Goal: Task Accomplishment & Management: Use online tool/utility

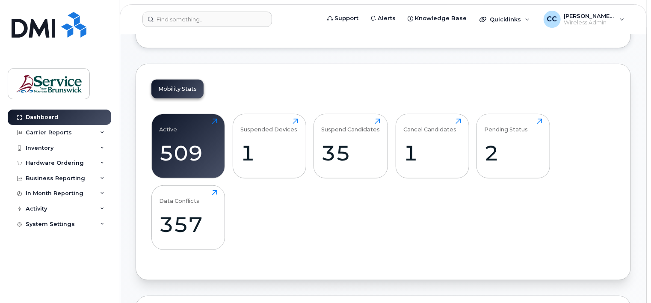
scroll to position [300, 0]
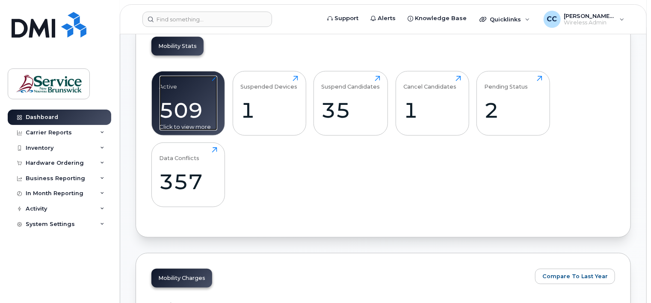
click at [195, 125] on div "Click to view more" at bounding box center [189, 127] width 58 height 8
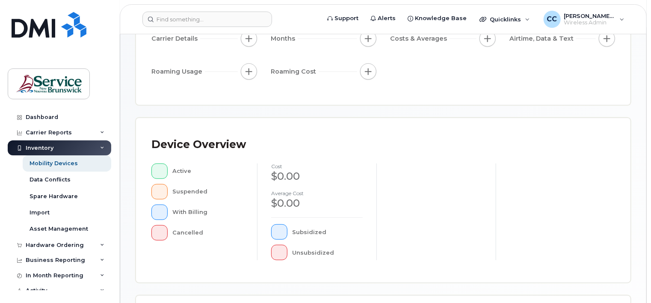
scroll to position [171, 0]
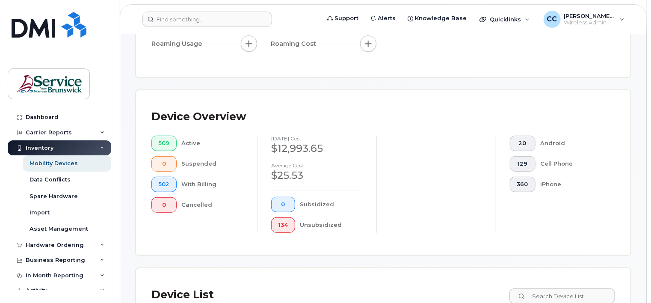
scroll to position [186, 0]
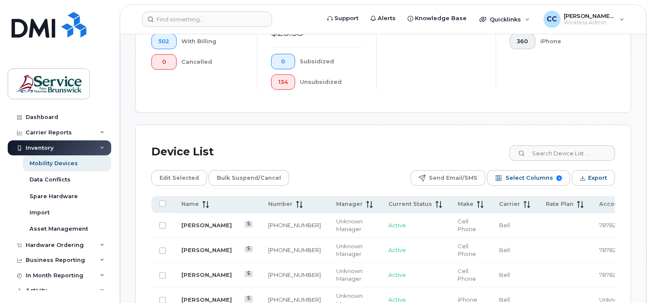
scroll to position [357, 0]
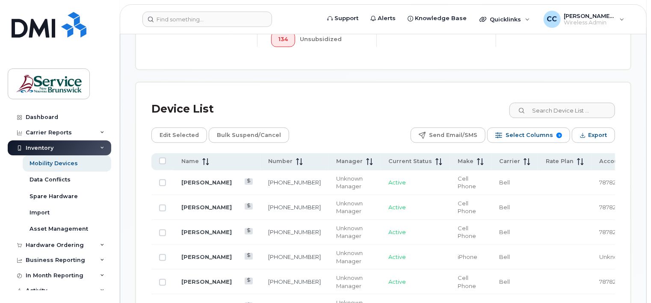
click at [600, 258] on span "Unknown" at bounding box center [613, 256] width 27 height 7
click at [600, 160] on span "Accounting Code" at bounding box center [626, 161] width 52 height 8
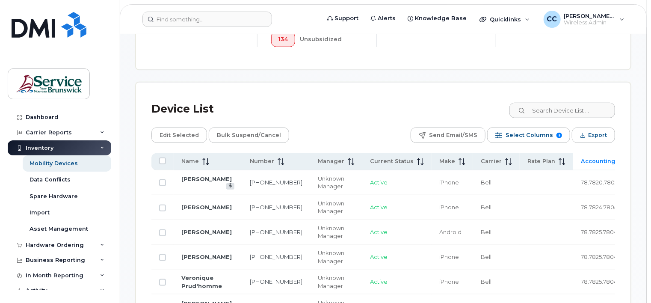
click at [637, 159] on icon at bounding box center [640, 161] width 6 height 7
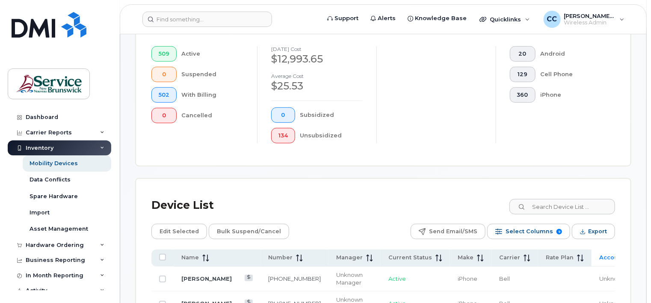
scroll to position [389, 0]
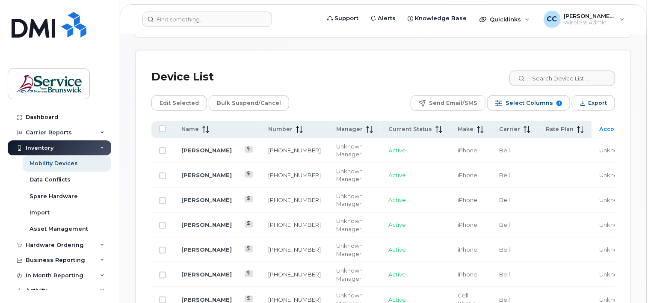
click at [600, 127] on span "Accounting Code" at bounding box center [626, 129] width 52 height 8
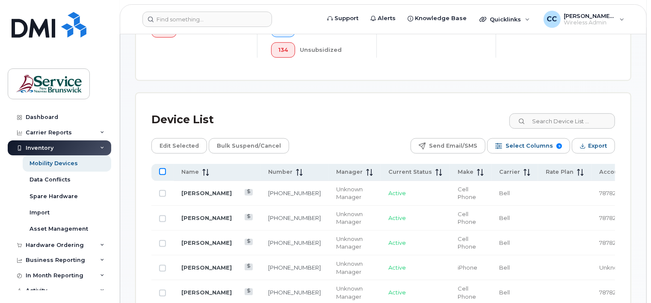
click at [162, 172] on input "All items unselected" at bounding box center [162, 171] width 7 height 7
checkbox input "true"
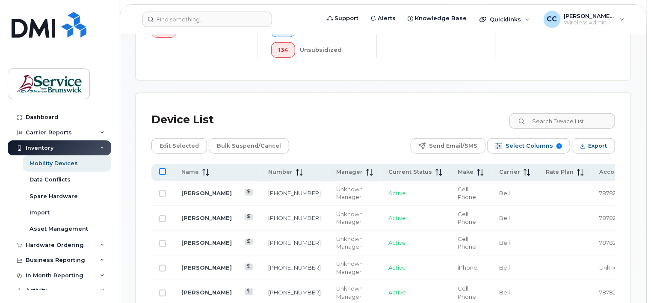
checkbox input "true"
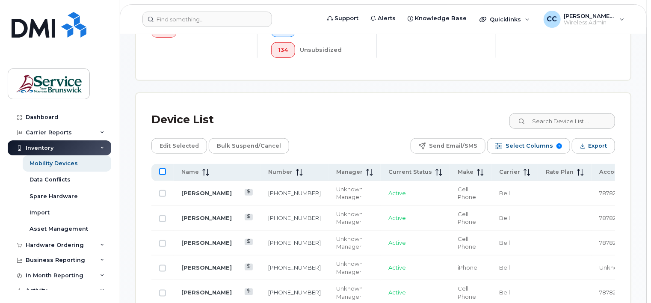
checkbox input "true"
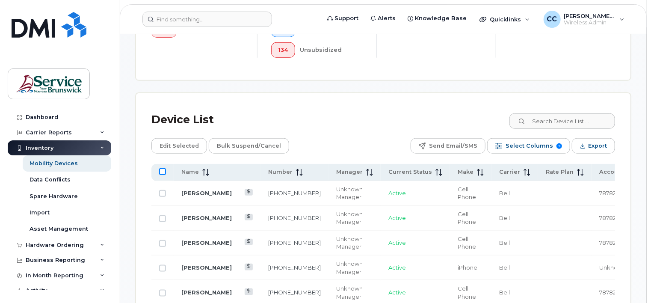
checkbox input "true"
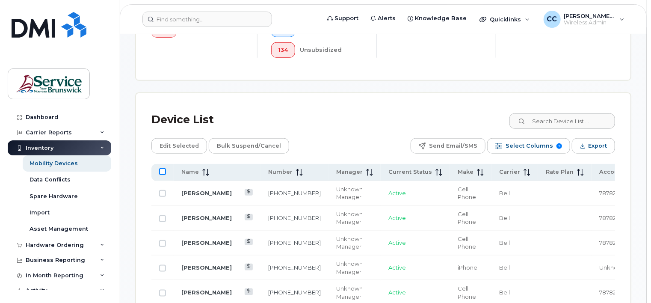
checkbox input "true"
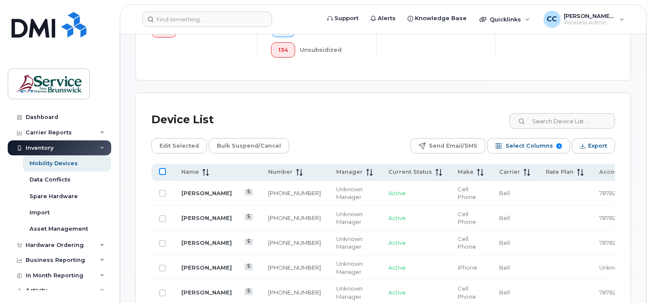
checkbox input "true"
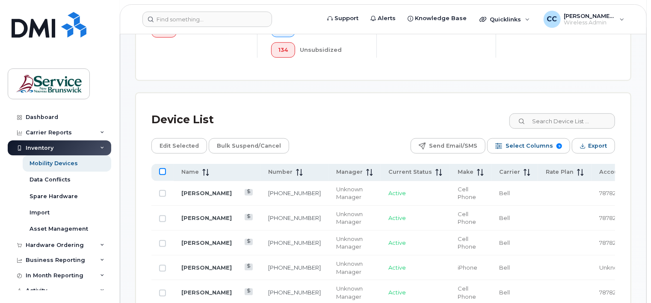
checkbox input "true"
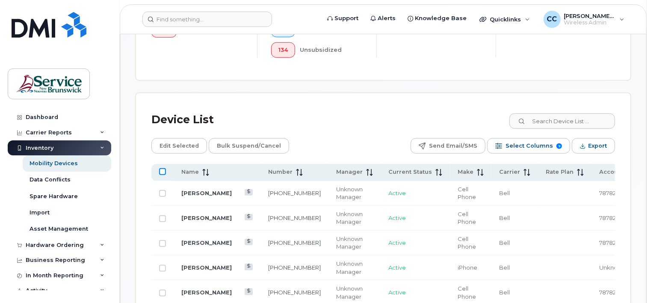
checkbox input "true"
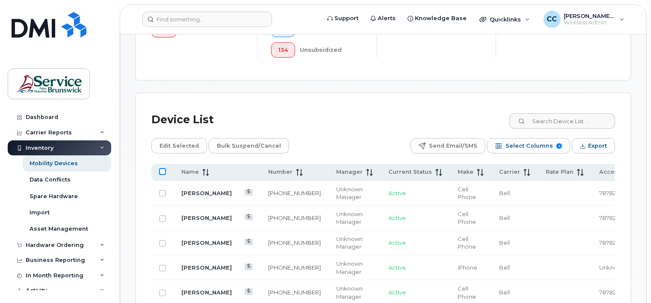
checkbox input "true"
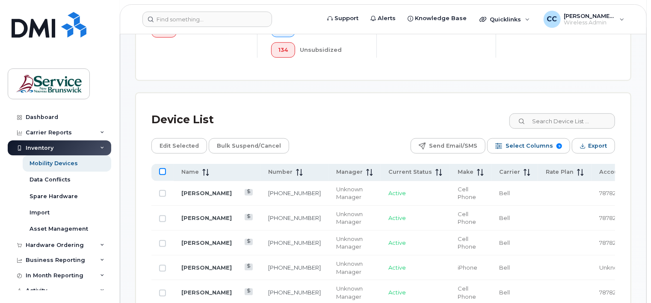
checkbox input "true"
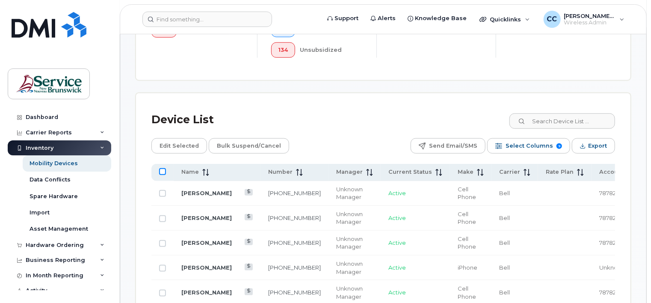
checkbox input "true"
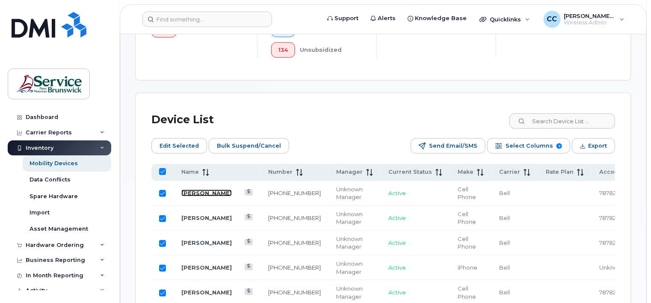
click at [200, 195] on link "[PERSON_NAME]" at bounding box center [206, 193] width 50 height 7
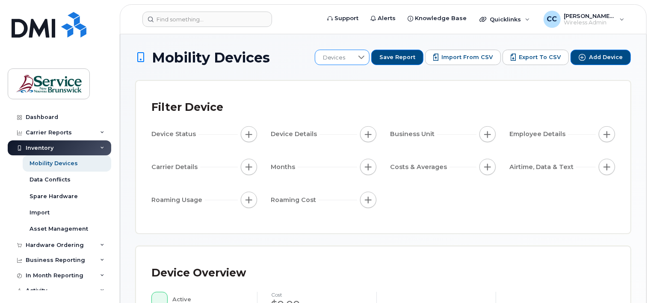
click at [365, 57] on icon at bounding box center [362, 57] width 6 height 3
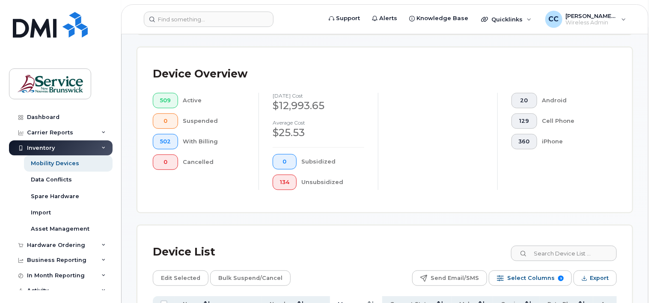
scroll to position [300, 0]
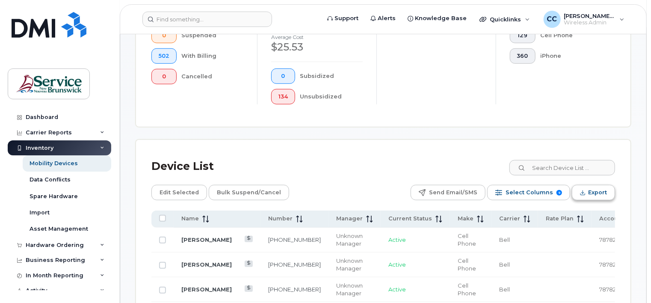
click at [604, 192] on span "Export" at bounding box center [597, 192] width 19 height 13
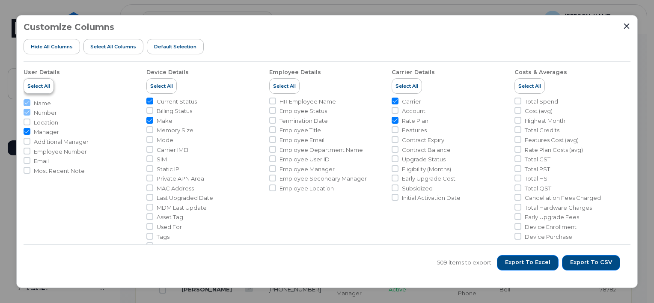
click at [46, 88] on span "Select All" at bounding box center [38, 86] width 23 height 7
checkbox input "true"
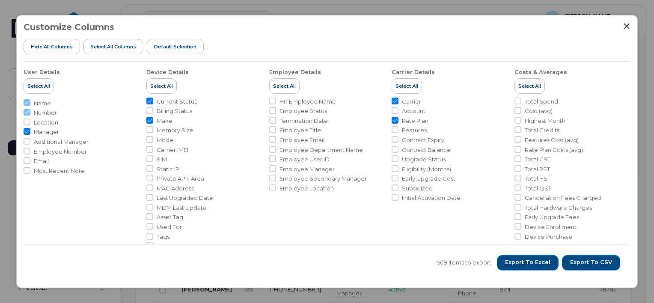
checkbox input "true"
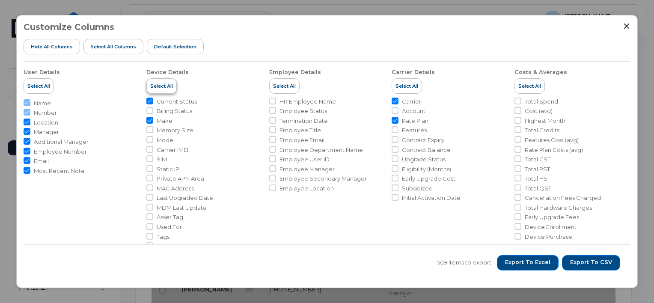
click at [169, 87] on span "Select All" at bounding box center [161, 86] width 23 height 7
checkbox input "true"
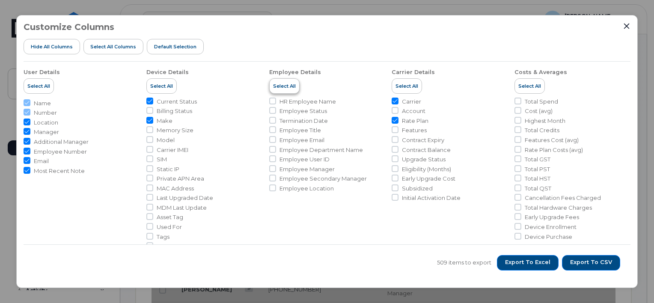
checkbox input "true"
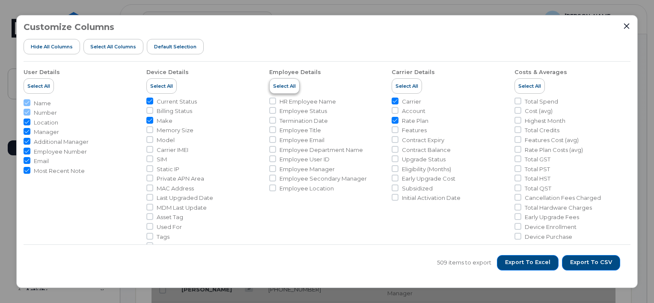
checkbox input "true"
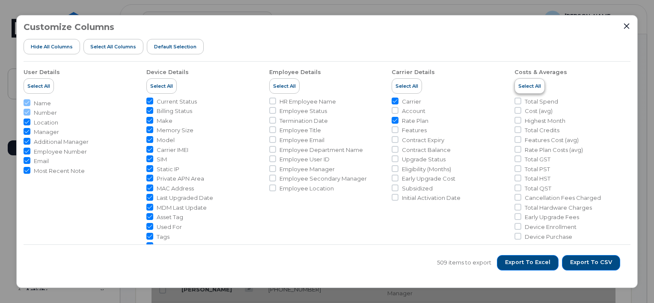
click at [534, 83] on span "Select All" at bounding box center [529, 86] width 23 height 7
click at [530, 86] on span "Select All" at bounding box center [529, 86] width 23 height 7
checkbox input "true"
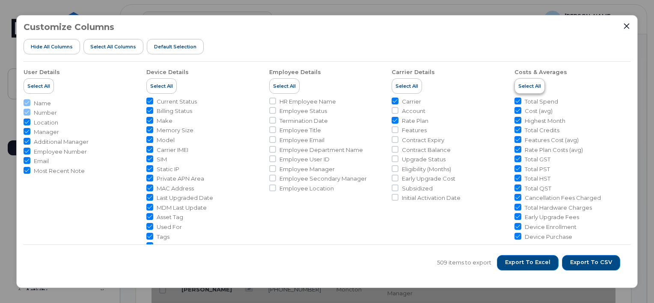
checkbox input "true"
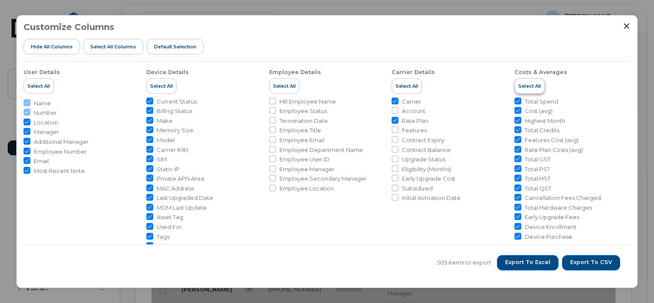
checkbox input "true"
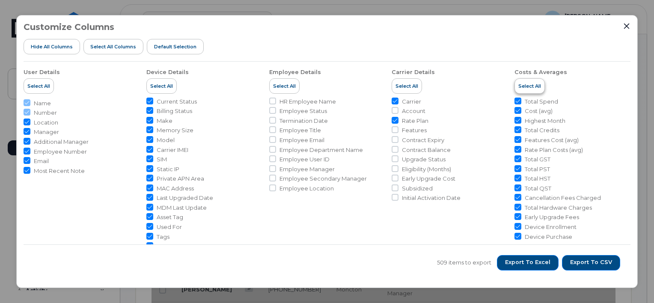
checkbox input "true"
click at [150, 110] on input "Billing Status" at bounding box center [149, 110] width 7 height 7
click at [148, 110] on input "Billing Status" at bounding box center [149, 110] width 7 height 7
checkbox input "true"
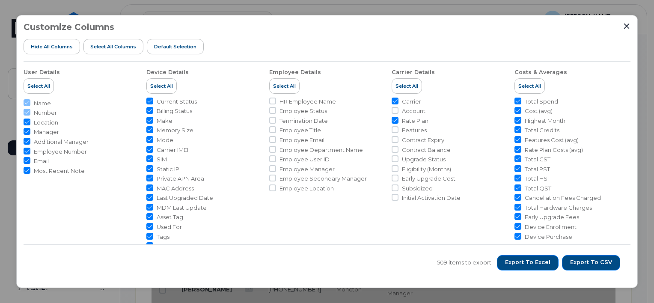
click at [167, 84] on span "Select All" at bounding box center [161, 86] width 23 height 7
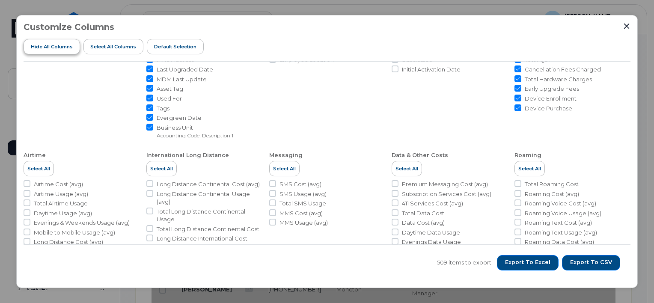
drag, startPoint x: 150, startPoint y: 125, endPoint x: 36, endPoint y: 52, distance: 135.9
click at [150, 125] on input "Business Unit Accounting Code, Description 1" at bounding box center [149, 127] width 7 height 7
checkbox input "false"
click at [148, 116] on input "Evergreen Date" at bounding box center [149, 117] width 7 height 7
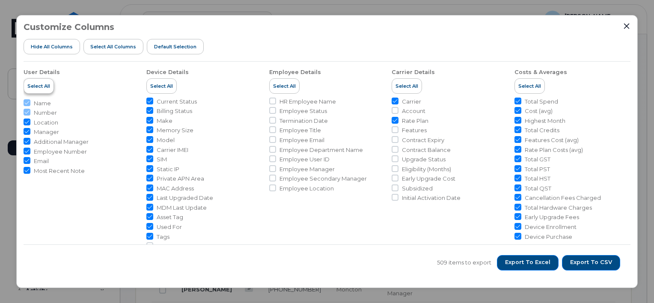
click at [32, 83] on span "Select All" at bounding box center [38, 86] width 23 height 7
click at [169, 90] on button "Select All" at bounding box center [161, 85] width 30 height 15
checkbox input "true"
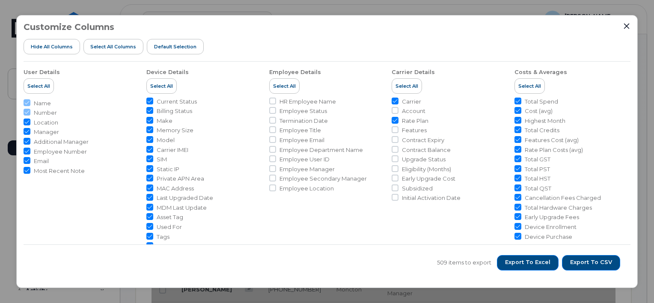
click at [149, 110] on input "Billing Status" at bounding box center [149, 110] width 7 height 7
checkbox input "false"
click at [146, 101] on input "Current Status" at bounding box center [149, 101] width 7 height 7
checkbox input "false"
click at [148, 118] on input "Make" at bounding box center [149, 120] width 7 height 7
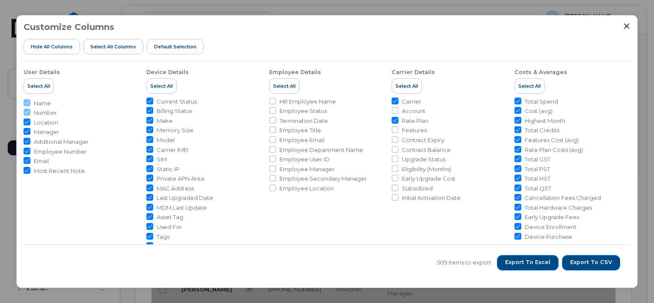
checkbox input "false"
click at [148, 127] on input "Memory Size" at bounding box center [149, 129] width 7 height 7
checkbox input "false"
click at [629, 20] on div "Customize Columns Hide All Columns Select all Columns Default Selection User De…" at bounding box center [326, 151] width 621 height 273
click at [626, 26] on icon "Close" at bounding box center [626, 26] width 7 height 7
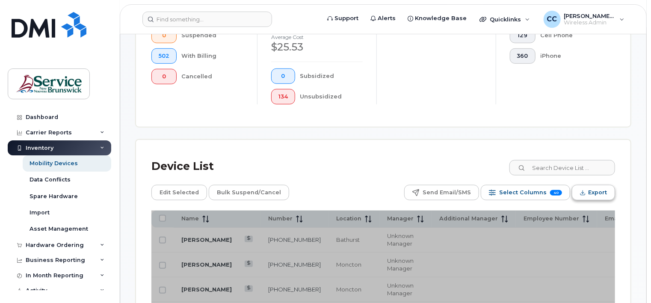
click at [602, 193] on span "Export" at bounding box center [597, 192] width 19 height 13
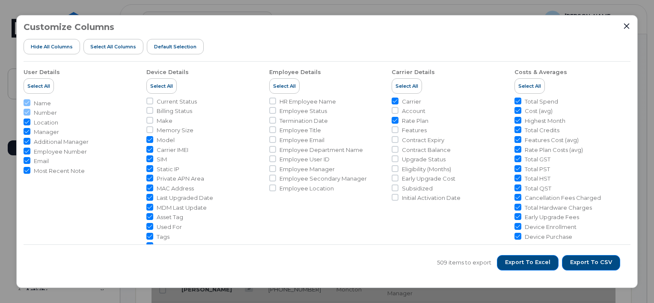
click at [26, 131] on input "Manager" at bounding box center [27, 131] width 7 height 7
checkbox input "false"
click at [157, 140] on span "Model" at bounding box center [166, 140] width 18 height 8
click at [153, 140] on input "Model" at bounding box center [149, 139] width 7 height 7
click at [167, 140] on span "Model" at bounding box center [166, 140] width 18 height 8
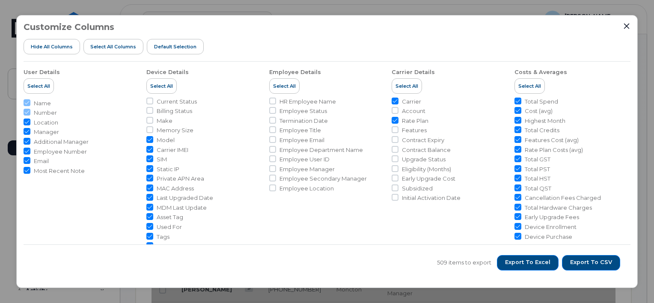
click at [153, 140] on input "Model" at bounding box center [149, 139] width 7 height 7
click at [168, 138] on span "Model" at bounding box center [166, 140] width 18 height 8
click at [153, 138] on input "Model" at bounding box center [149, 139] width 7 height 7
click at [148, 139] on input "Model" at bounding box center [149, 139] width 7 height 7
checkbox input "true"
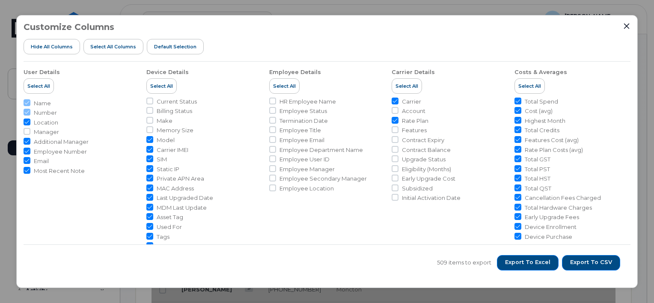
click at [148, 169] on input "Static IP" at bounding box center [149, 168] width 7 height 7
checkbox input "false"
click at [149, 177] on input "Private APN Area" at bounding box center [149, 178] width 7 height 7
checkbox input "false"
click at [148, 185] on input "MAC Address" at bounding box center [149, 187] width 7 height 7
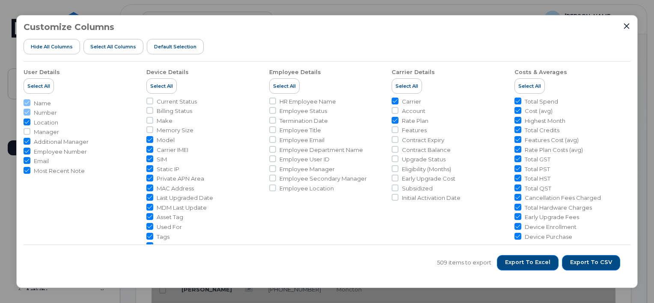
checkbox input "false"
click at [149, 199] on input "Last Upgraded Date" at bounding box center [149, 197] width 7 height 7
checkbox input "false"
click at [148, 206] on input "MDM Last Update" at bounding box center [149, 207] width 7 height 7
checkbox input "false"
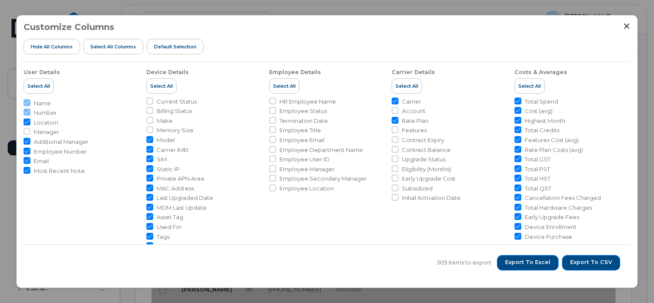
click at [149, 215] on input "Asset Tag" at bounding box center [149, 216] width 7 height 7
checkbox input "false"
click at [149, 226] on input "Used For" at bounding box center [149, 226] width 7 height 7
checkbox input "false"
click at [148, 235] on input "Tags" at bounding box center [149, 236] width 7 height 7
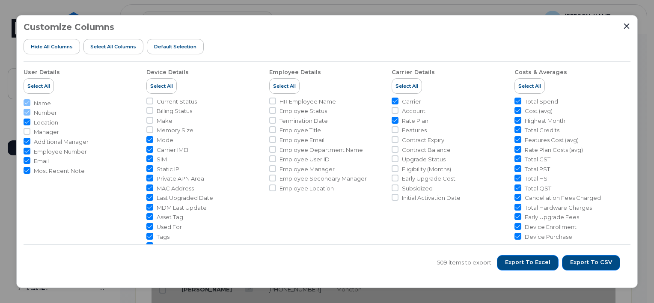
checkbox input "false"
click at [150, 73] on div "Device Details" at bounding box center [167, 72] width 42 height 8
click at [149, 83] on button "Select All" at bounding box center [161, 85] width 30 height 15
checkbox input "true"
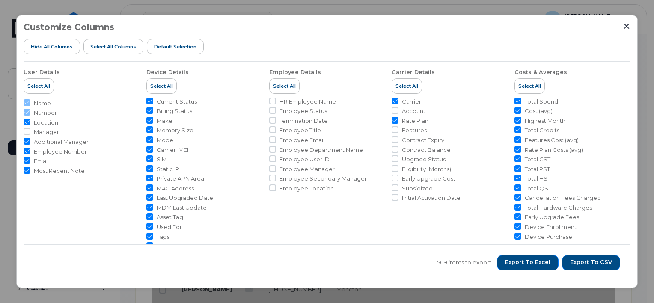
checkbox input "true"
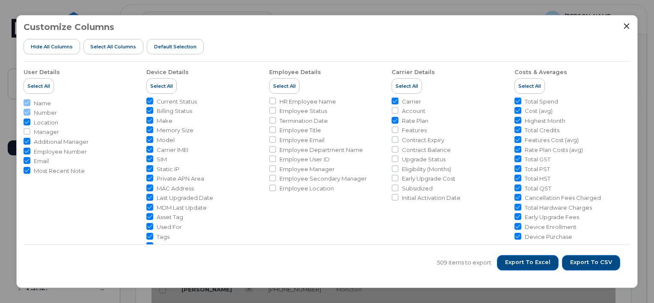
checkbox input "true"
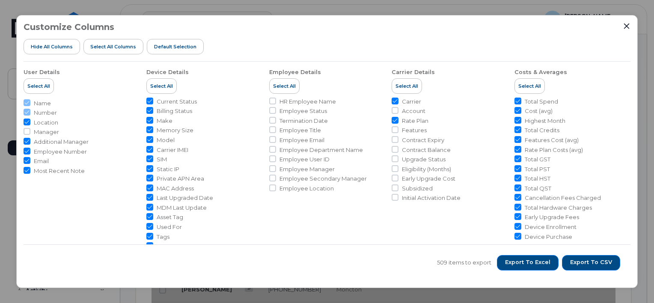
checkbox input "true"
checkbox input "false"
click at [28, 141] on input "Additional Manager" at bounding box center [27, 141] width 7 height 7
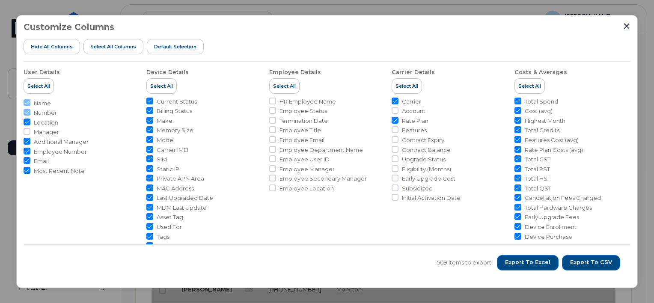
checkbox input "false"
click at [514, 120] on input "Highest Month" at bounding box center [517, 120] width 7 height 7
click at [516, 119] on input "Highest Month" at bounding box center [517, 120] width 7 height 7
checkbox input "true"
click at [515, 130] on input "Total Credits" at bounding box center [517, 129] width 7 height 7
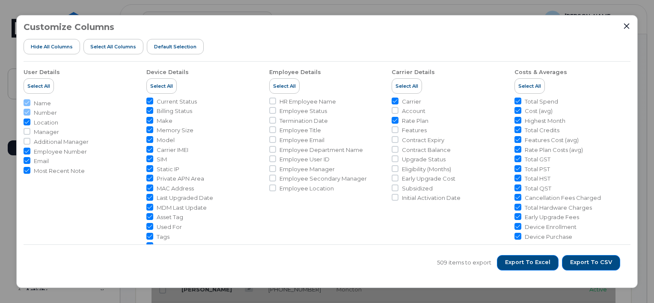
checkbox input "false"
click at [516, 139] on input "Features Cost (avg)" at bounding box center [517, 139] width 7 height 7
checkbox input "false"
click at [515, 216] on input "Early Upgrade Fees" at bounding box center [517, 216] width 7 height 7
checkbox input "false"
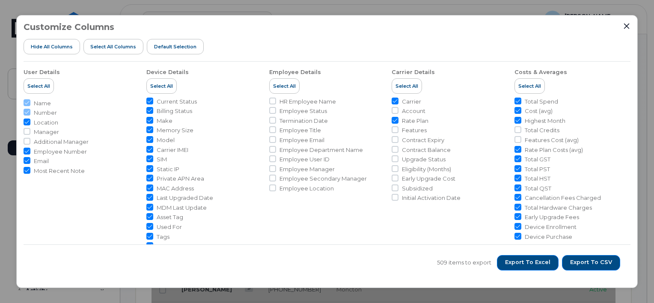
click at [515, 225] on input "Device Enrollment" at bounding box center [517, 226] width 7 height 7
checkbox input "false"
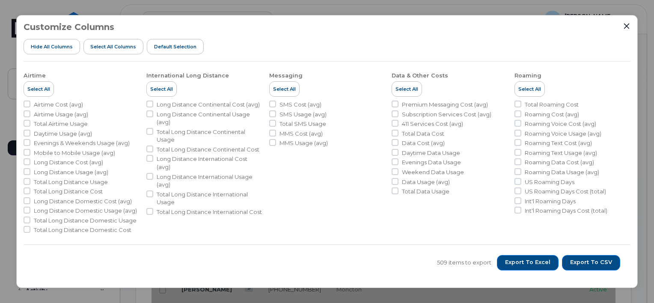
drag, startPoint x: 531, startPoint y: 90, endPoint x: 407, endPoint y: 103, distance: 123.9
click at [531, 89] on span "Select All" at bounding box center [529, 89] width 23 height 7
checkbox input "true"
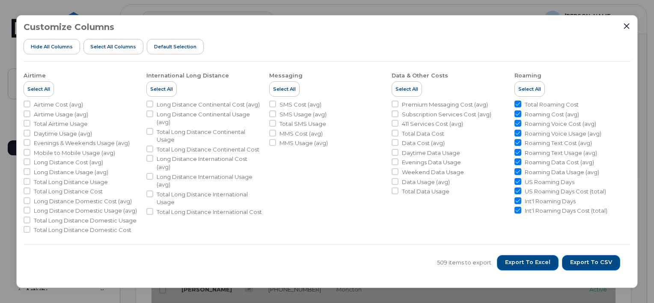
checkbox input "true"
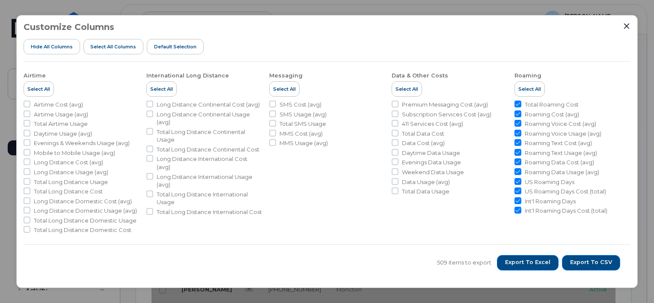
checkbox input "true"
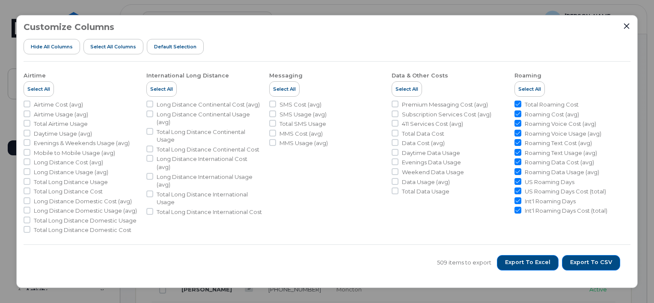
click at [632, 27] on div "Customize Columns Hide All Columns Select all Columns Default Selection User De…" at bounding box center [326, 151] width 621 height 273
